Goal: Task Accomplishment & Management: Manage account settings

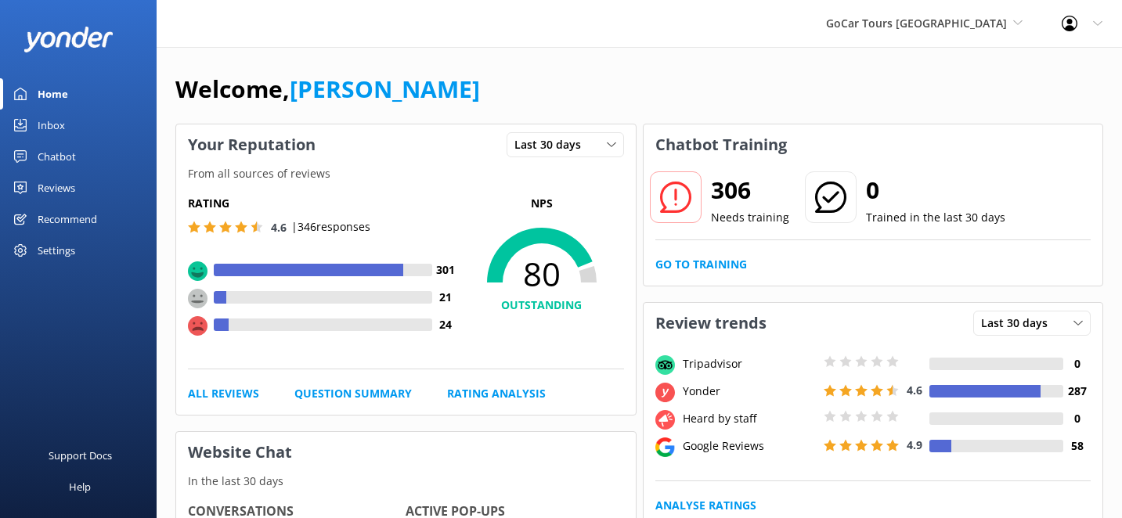
click at [700, 193] on div at bounding box center [676, 197] width 52 height 52
click at [726, 189] on h2 "306" at bounding box center [750, 190] width 78 height 38
click at [677, 212] on use at bounding box center [674, 197] width 31 height 31
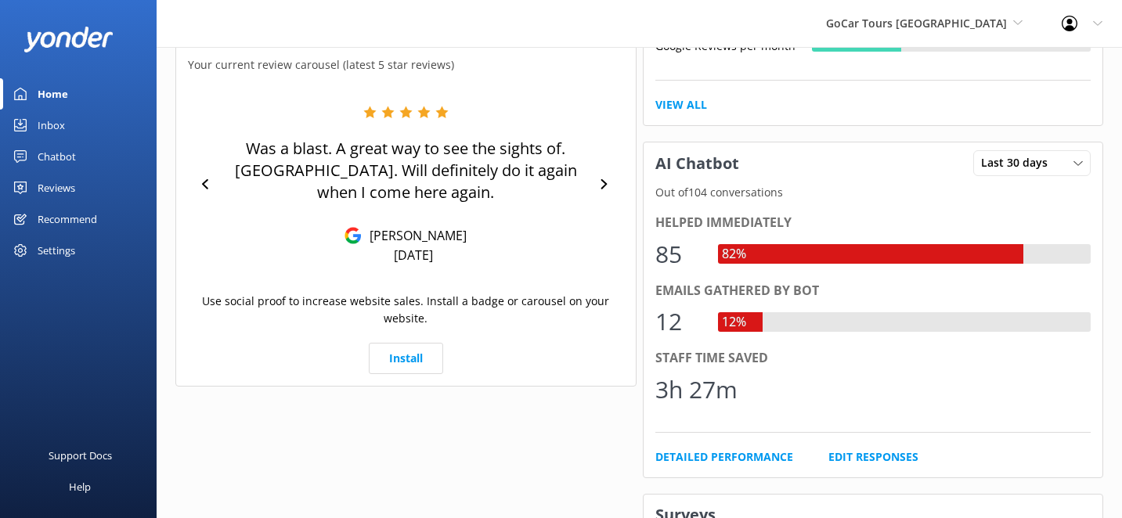
scroll to position [190, 0]
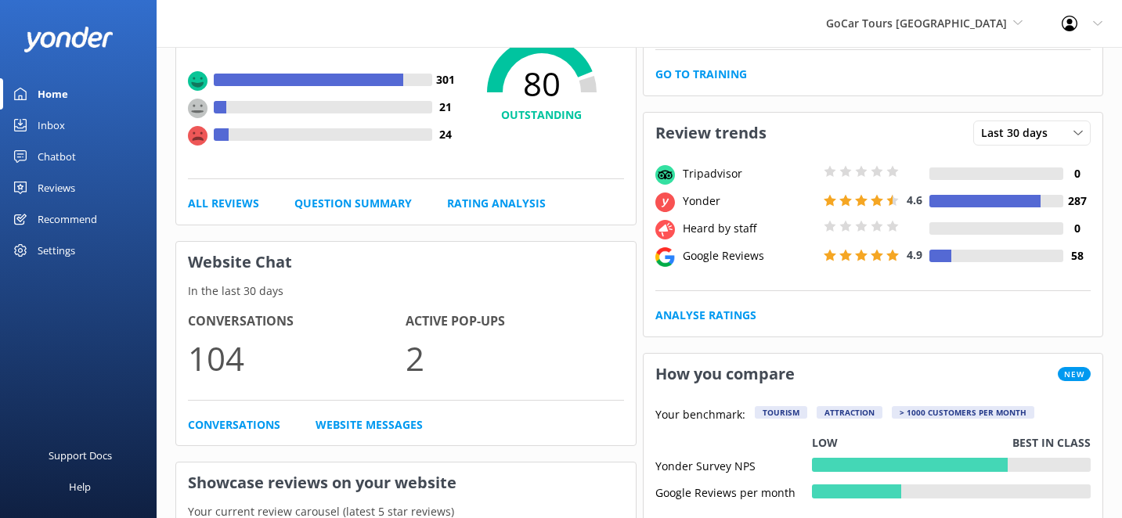
click at [418, 342] on p "2" at bounding box center [514, 358] width 218 height 52
click at [63, 182] on div "Reviews" at bounding box center [57, 187] width 38 height 31
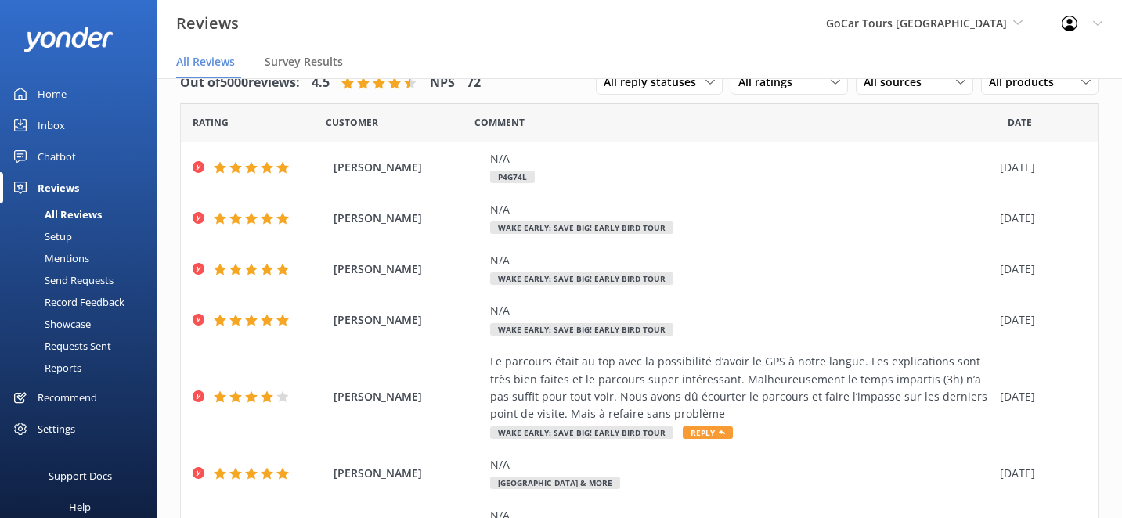
click at [57, 156] on div "Chatbot" at bounding box center [57, 156] width 38 height 31
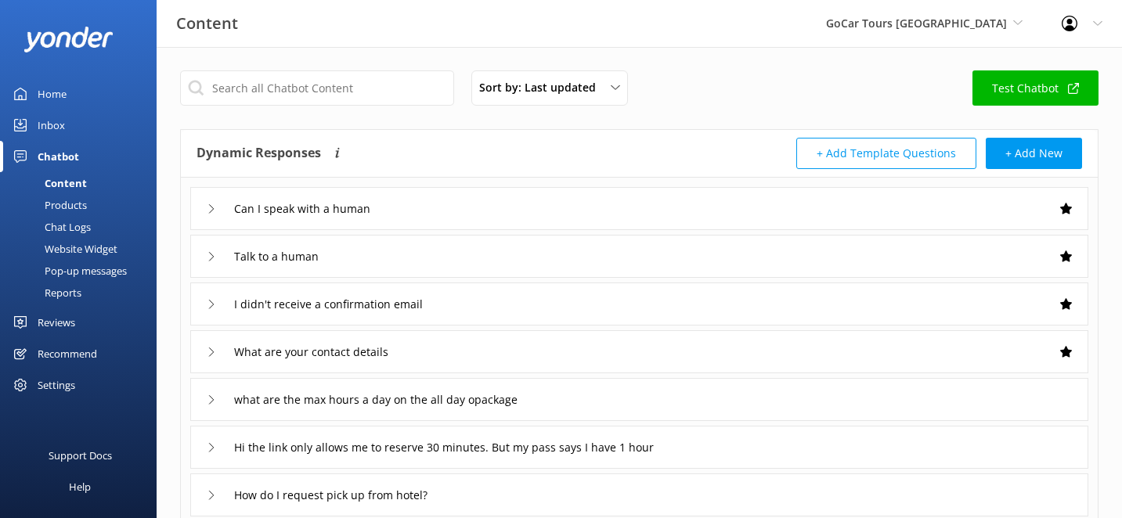
click at [74, 273] on div "Pop-up messages" at bounding box center [67, 271] width 117 height 22
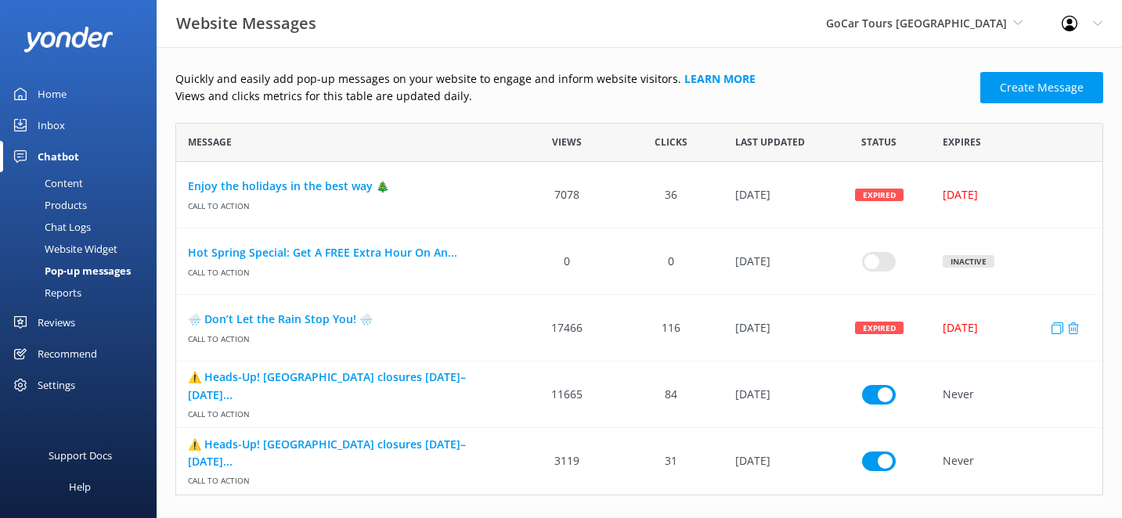
scroll to position [9, 0]
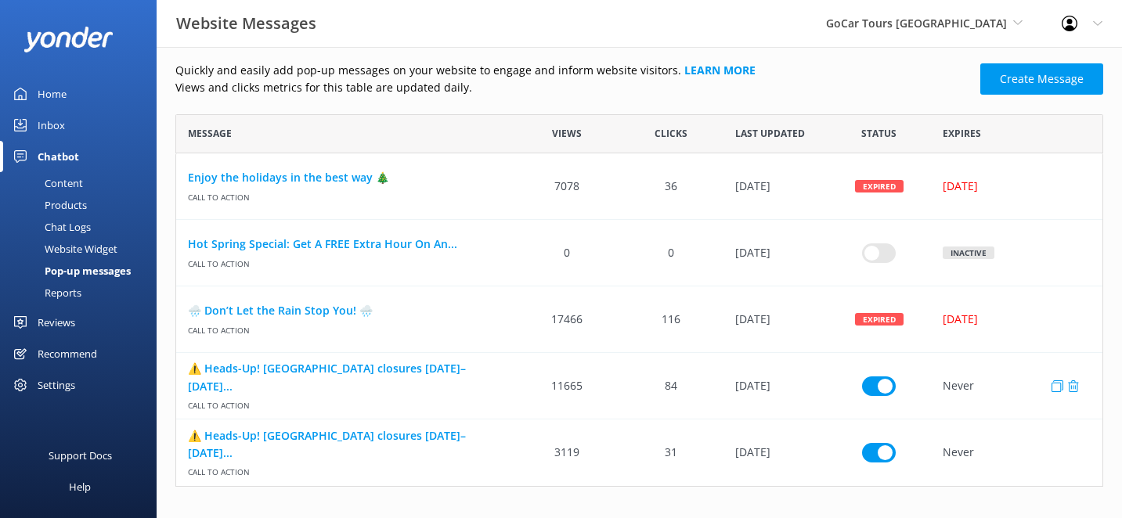
click at [882, 262] on input "row" at bounding box center [879, 253] width 34 height 20
checkbox input "false"
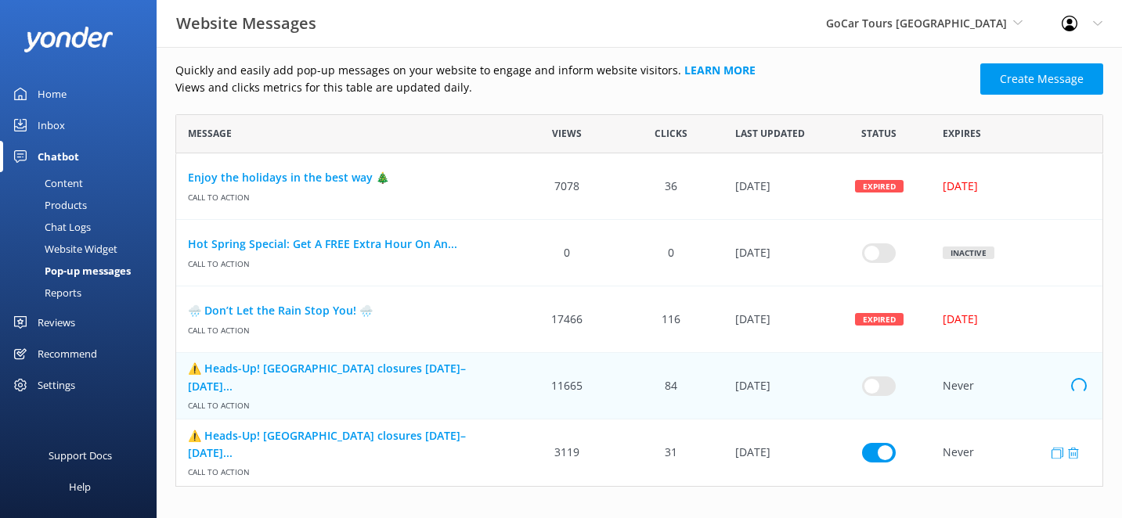
click at [877, 262] on input "row" at bounding box center [879, 253] width 34 height 20
checkbox input "false"
